Goal: Task Accomplishment & Management: Manage account settings

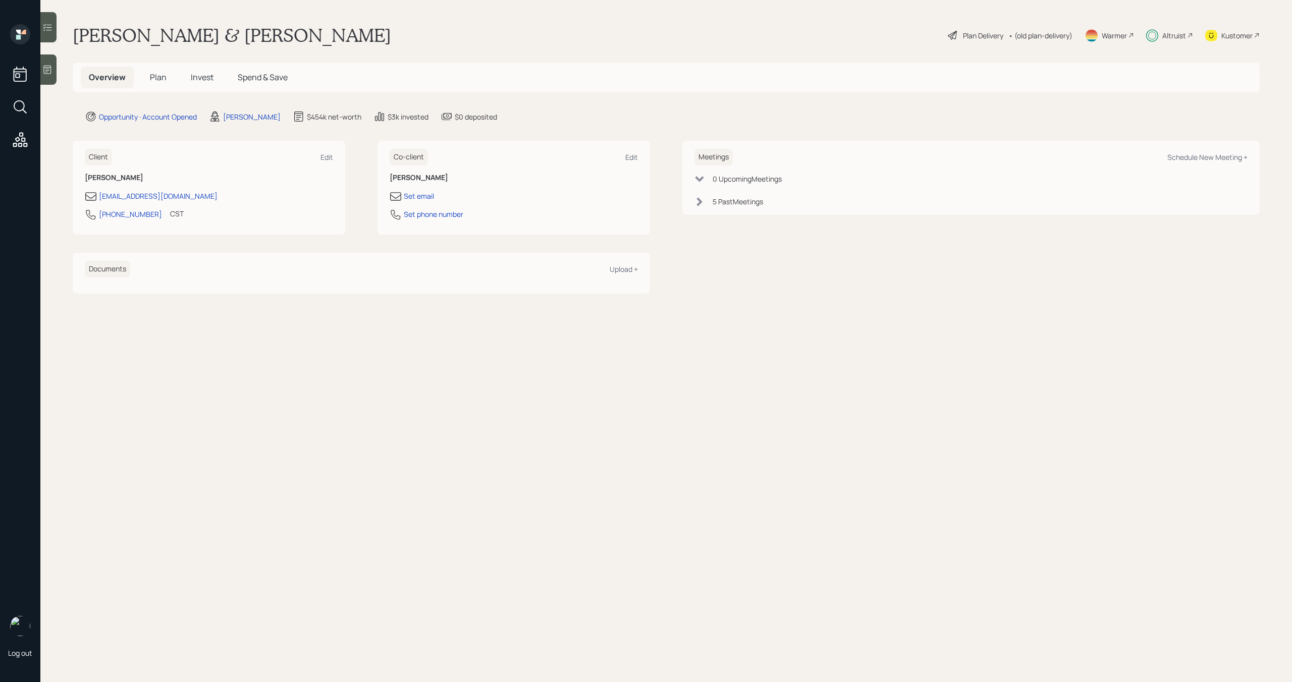
click at [208, 76] on span "Invest" at bounding box center [202, 77] width 23 height 11
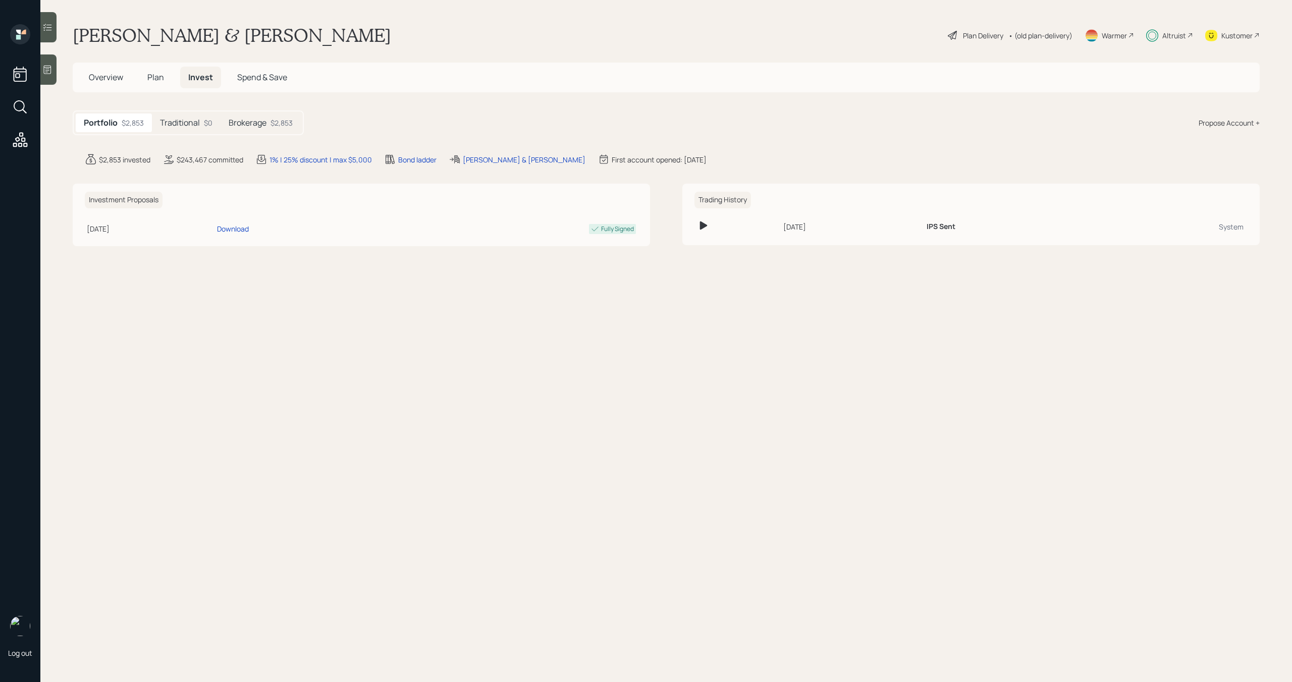
click at [181, 123] on h5 "Traditional" at bounding box center [180, 123] width 40 height 10
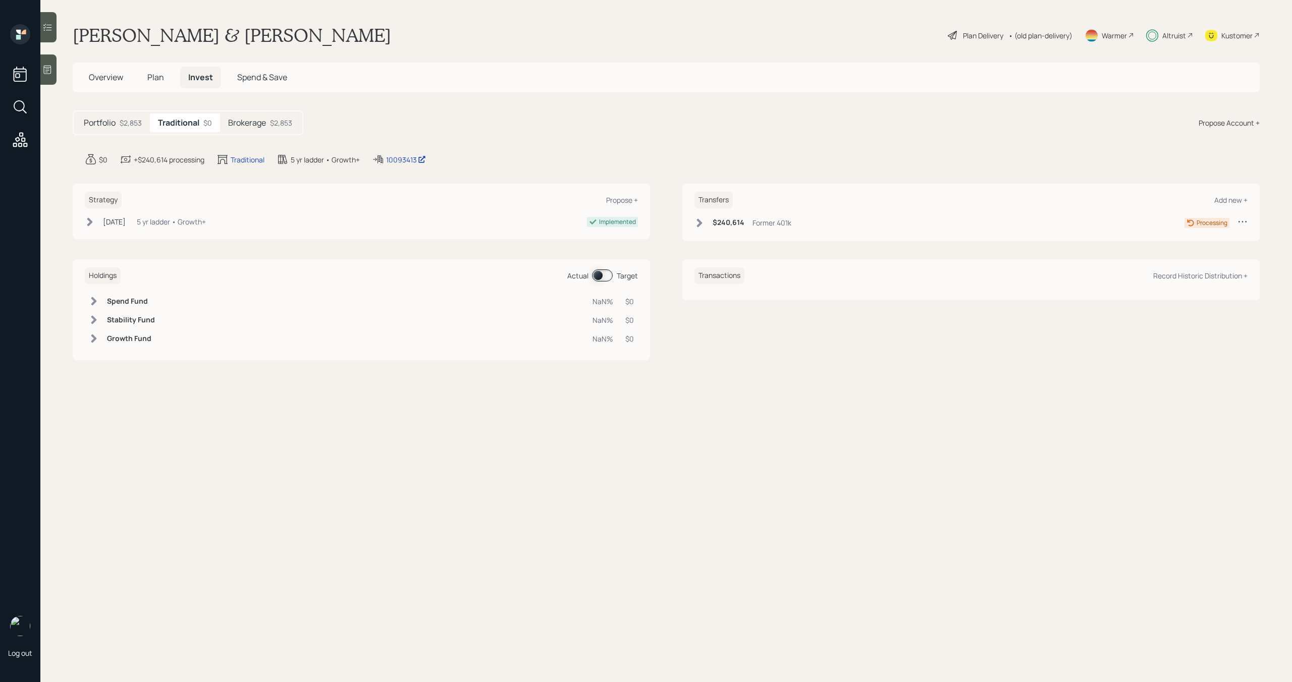
click at [700, 225] on icon at bounding box center [699, 223] width 10 height 10
